Goal: Use online tool/utility: Utilize a website feature to perform a specific function

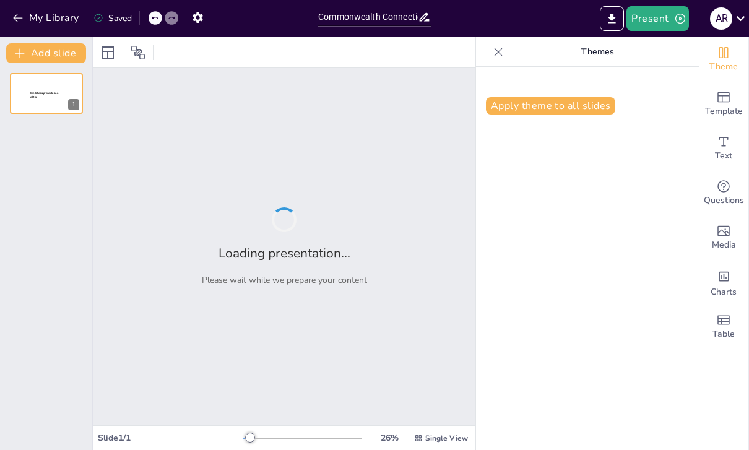
type input "Commonwealth Connections: Jamaica’s Island Vibes!"
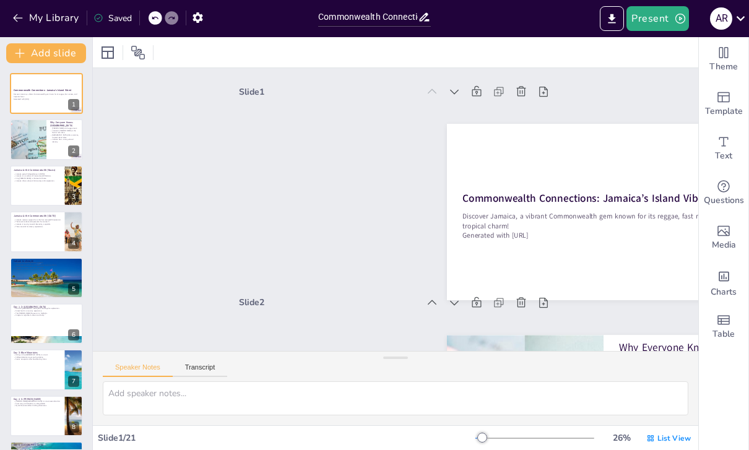
checkbox input "true"
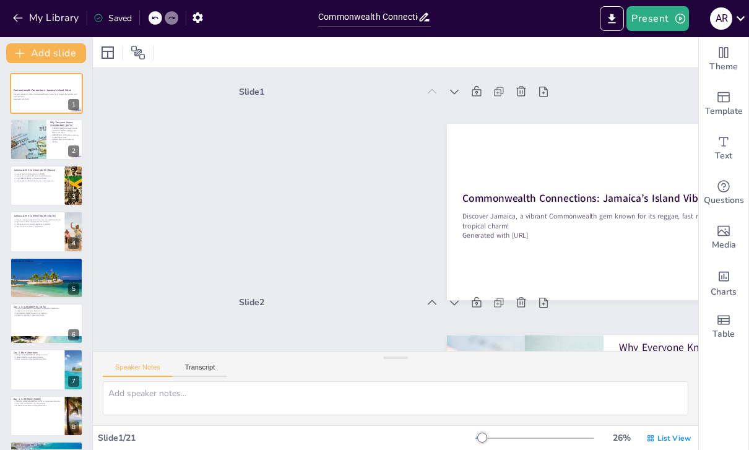
checkbox input "true"
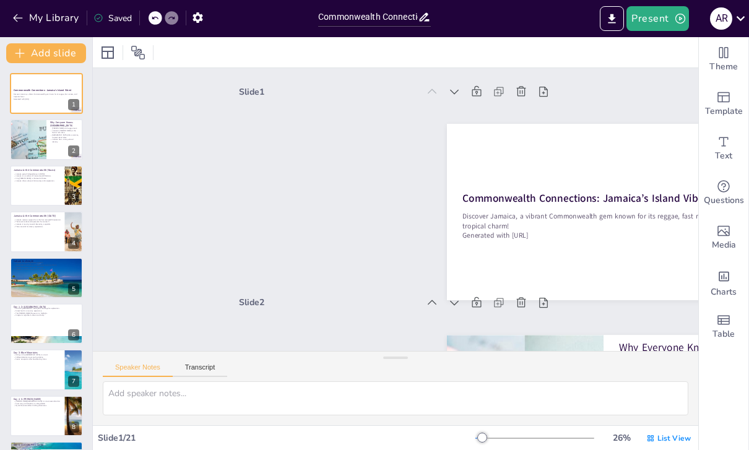
checkbox input "true"
